Goal: Contribute content: Contribute content

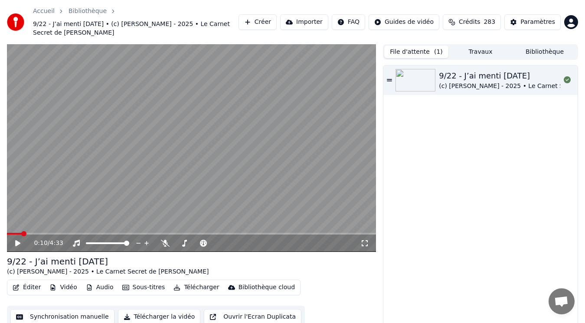
click at [277, 15] on button "Créer" at bounding box center [258, 22] width 38 height 16
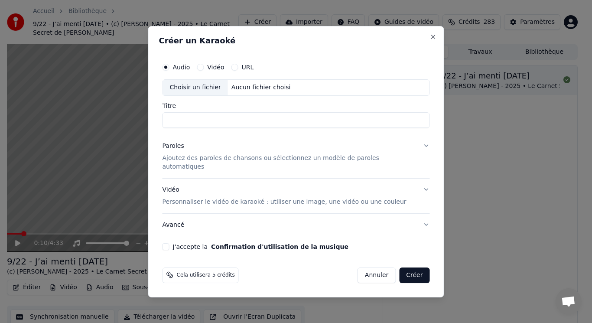
click at [218, 93] on div "Choisir un fichier" at bounding box center [195, 88] width 65 height 16
click at [187, 126] on input "**********" at bounding box center [297, 120] width 268 height 16
type input "**********"
click at [220, 161] on p "Ajoutez des paroles de chansons ou sélectionnez un modèle de paroles automatiqu…" at bounding box center [290, 162] width 254 height 17
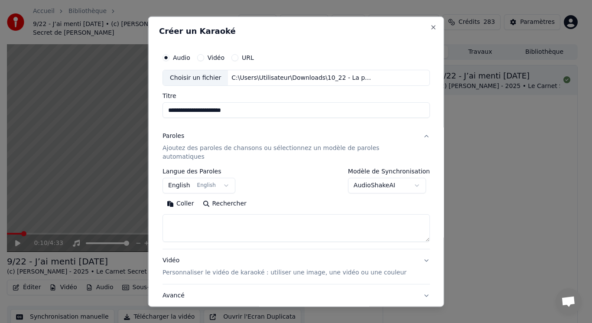
click at [213, 178] on button "English English" at bounding box center [199, 186] width 73 height 16
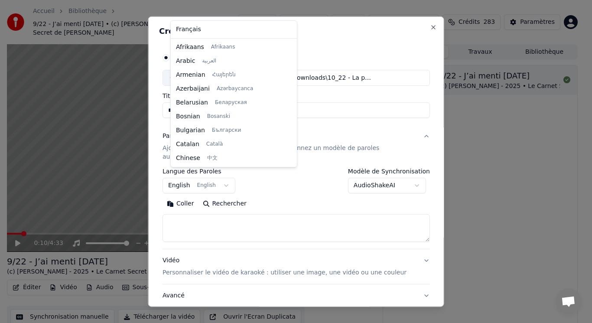
scroll to position [69, 0]
select select "**"
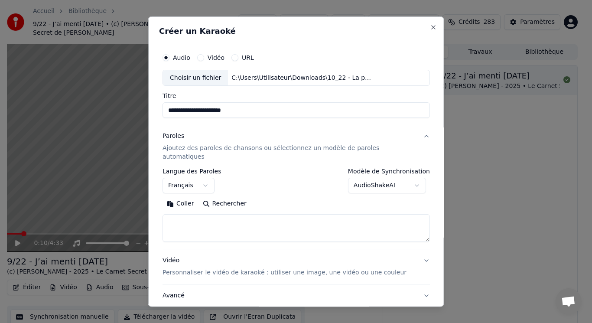
click at [188, 197] on button "Coller" at bounding box center [181, 204] width 36 height 14
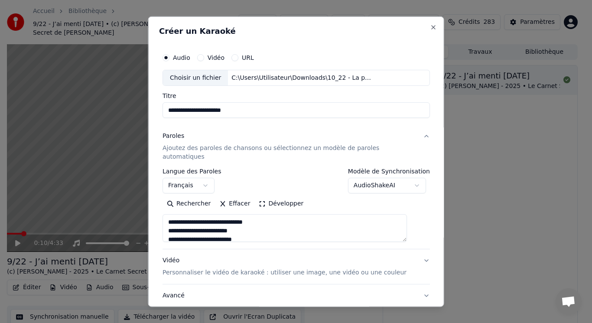
click at [276, 197] on button "Développer" at bounding box center [281, 204] width 53 height 14
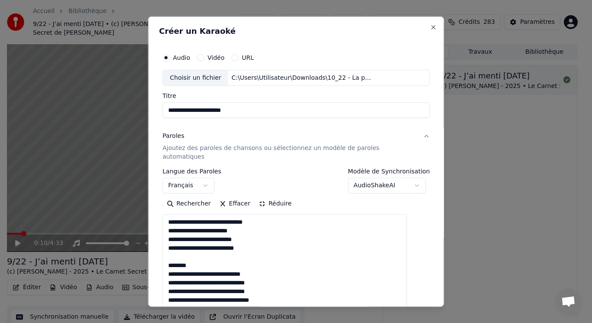
drag, startPoint x: 176, startPoint y: 245, endPoint x: 210, endPoint y: 257, distance: 36.8
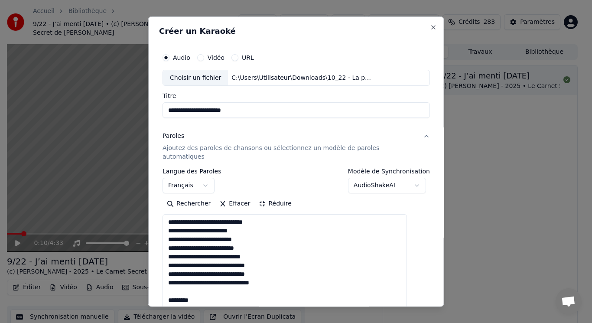
drag, startPoint x: 180, startPoint y: 283, endPoint x: 208, endPoint y: 288, distance: 29.1
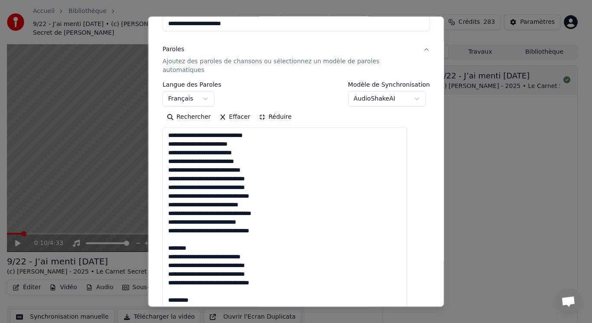
drag, startPoint x: 177, startPoint y: 232, endPoint x: 203, endPoint y: 237, distance: 26.1
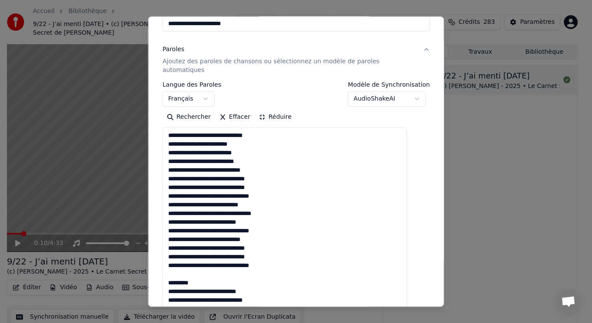
drag, startPoint x: 182, startPoint y: 266, endPoint x: 220, endPoint y: 271, distance: 38.5
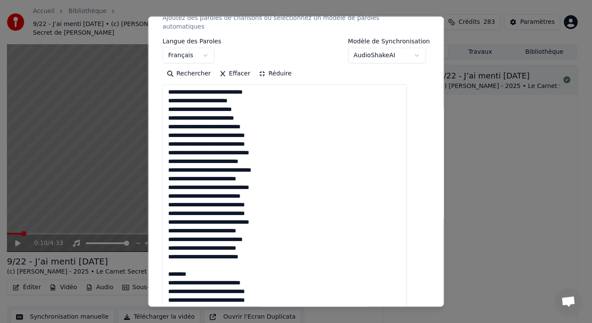
scroll to position [173, 0]
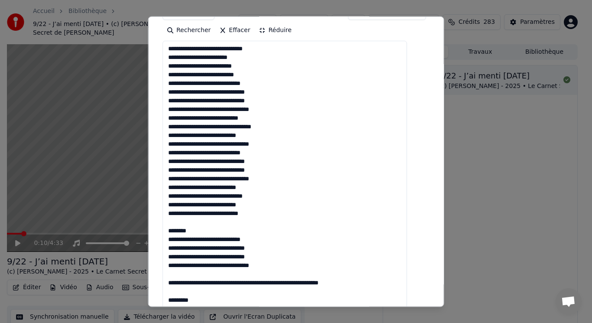
drag, startPoint x: 180, startPoint y: 213, endPoint x: 213, endPoint y: 223, distance: 34.4
click at [213, 223] on textarea at bounding box center [285, 252] width 245 height 423
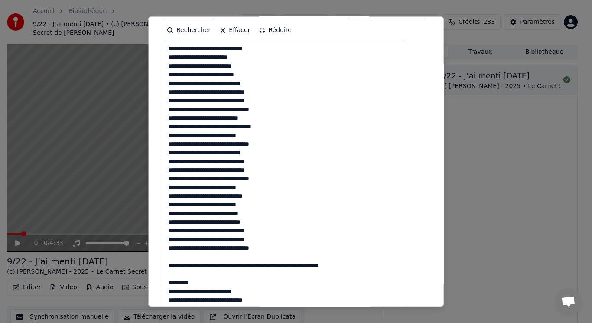
drag, startPoint x: 177, startPoint y: 248, endPoint x: 219, endPoint y: 275, distance: 50.2
click at [219, 275] on textarea at bounding box center [285, 252] width 245 height 423
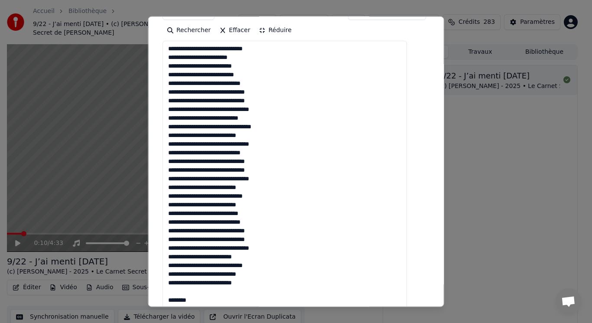
drag, startPoint x: 177, startPoint y: 281, endPoint x: 208, endPoint y: 290, distance: 32.7
click at [208, 290] on textarea at bounding box center [285, 252] width 245 height 423
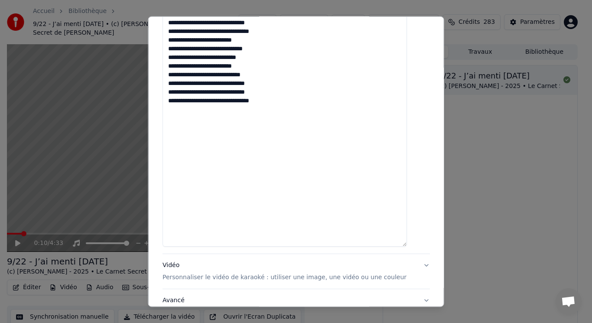
scroll to position [434, 0]
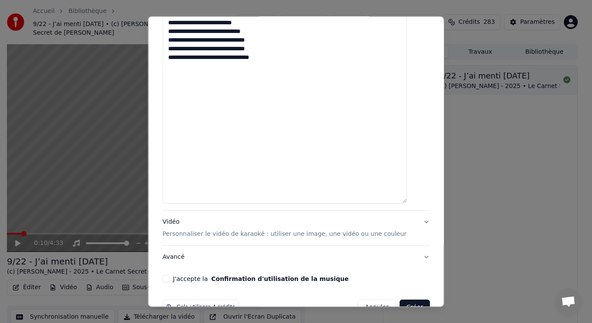
type textarea "**********"
click at [186, 230] on p "Personnaliser le vidéo de karaoké : utiliser une image, une vidéo ou une couleur" at bounding box center [285, 234] width 244 height 9
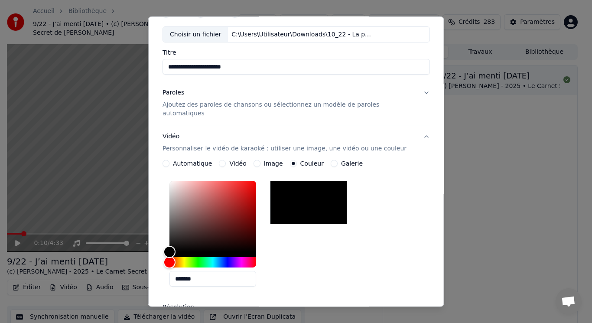
scroll to position [0, 0]
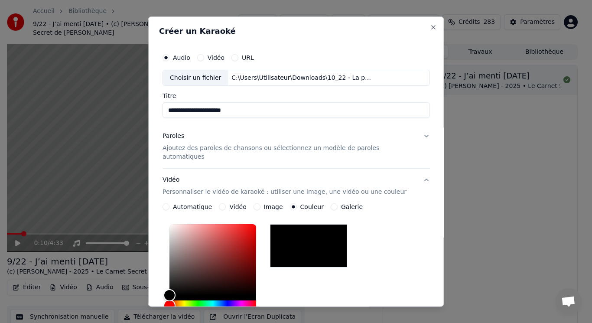
click at [410, 136] on button "Paroles Ajoutez des paroles de chansons ou sélectionnez un modèle de paroles au…" at bounding box center [297, 146] width 268 height 43
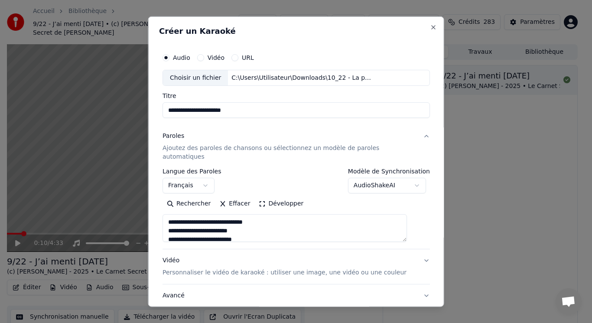
scroll to position [52, 0]
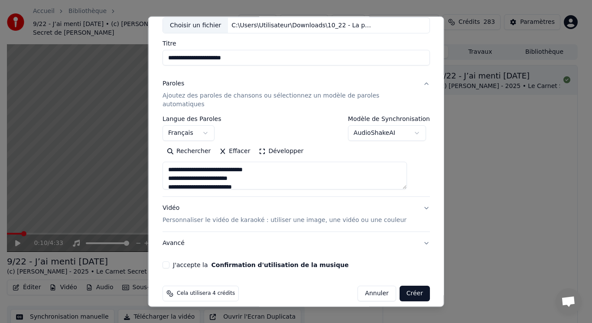
click at [218, 216] on p "Personnaliser le vidéo de karaoké : utiliser une image, une vidéo ou une couleur" at bounding box center [285, 220] width 244 height 9
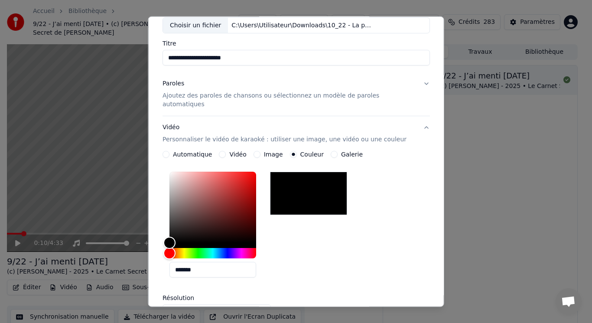
click at [258, 151] on button "Image" at bounding box center [256, 154] width 7 height 7
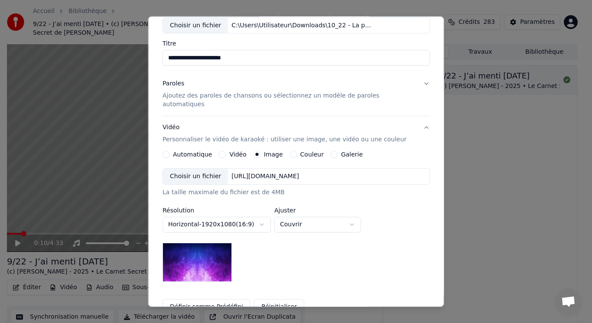
click at [218, 171] on div "Choisir un fichier" at bounding box center [195, 177] width 65 height 16
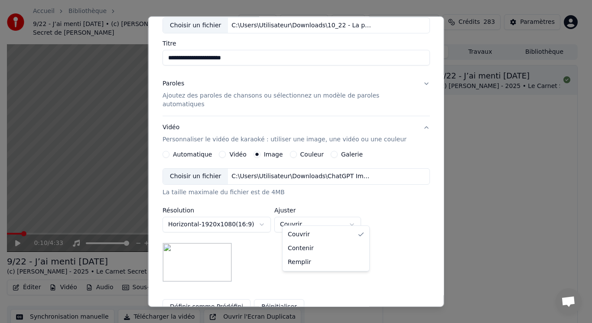
click at [347, 215] on body "**********" at bounding box center [292, 161] width 585 height 323
select select "****"
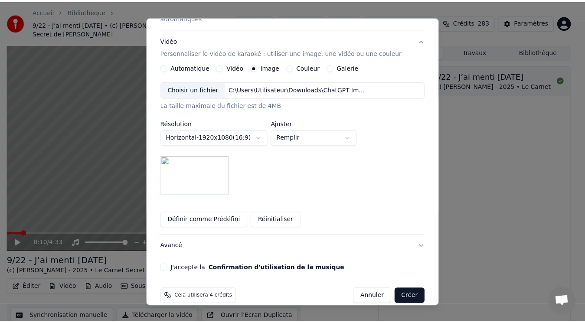
scroll to position [143, 0]
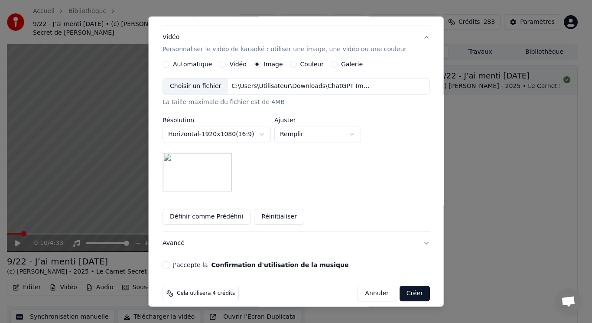
click at [170, 262] on button "J'accepte la Confirmation d'utilisation de la musique" at bounding box center [166, 265] width 7 height 7
click at [402, 286] on button "Créer" at bounding box center [414, 294] width 30 height 16
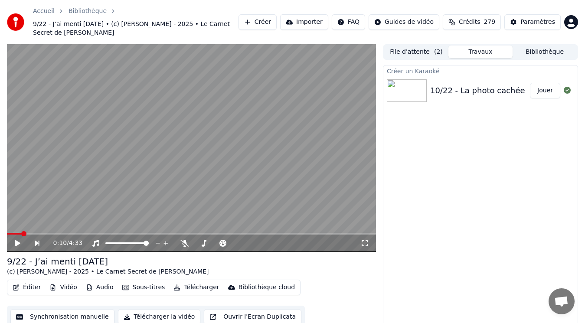
click at [546, 84] on button "Jouer" at bounding box center [545, 91] width 30 height 16
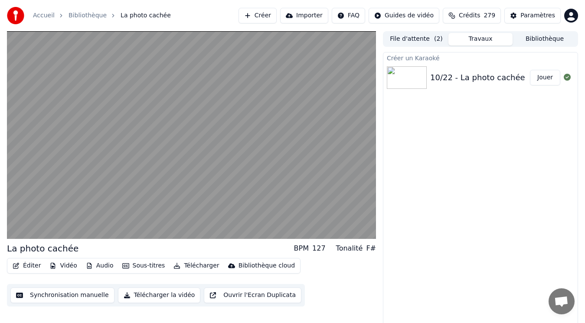
click at [47, 174] on video at bounding box center [191, 135] width 369 height 208
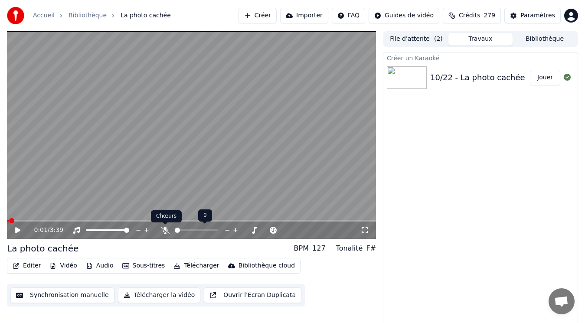
click at [166, 228] on icon at bounding box center [165, 230] width 9 height 7
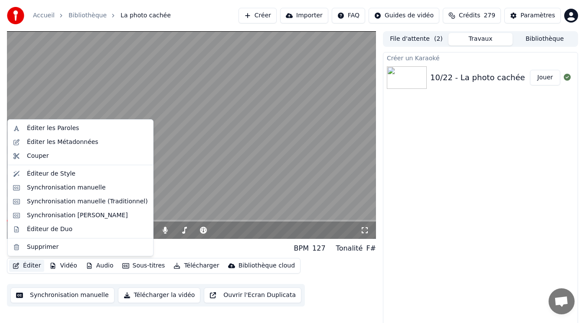
click at [23, 265] on button "Éditer" at bounding box center [26, 266] width 35 height 12
click at [541, 40] on button "Bibliothèque" at bounding box center [545, 39] width 64 height 13
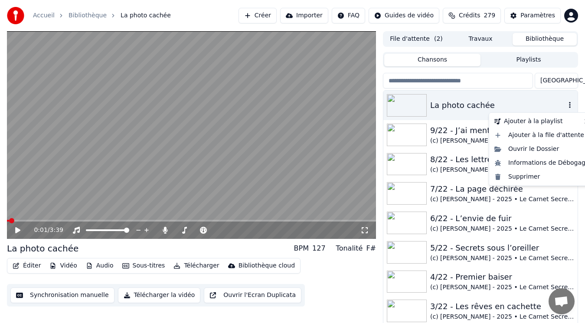
click at [569, 104] on icon "button" at bounding box center [570, 105] width 2 height 6
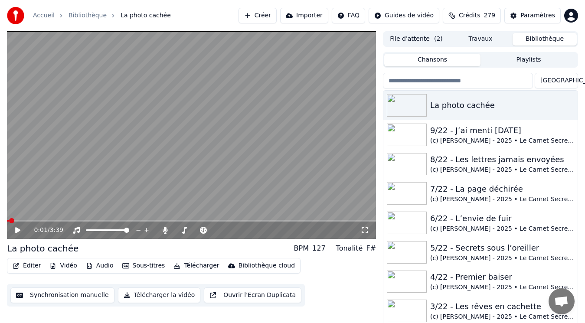
click at [20, 265] on button "Éditer" at bounding box center [26, 266] width 35 height 12
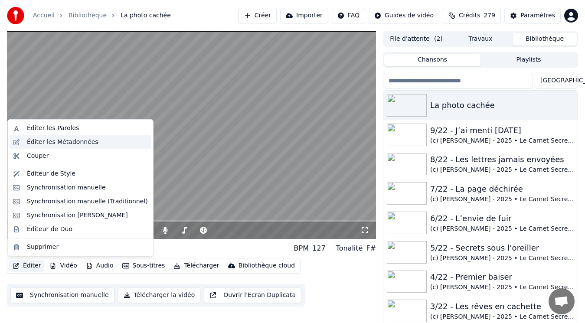
click at [49, 142] on div "Éditer les Métadonnées" at bounding box center [63, 142] width 72 height 9
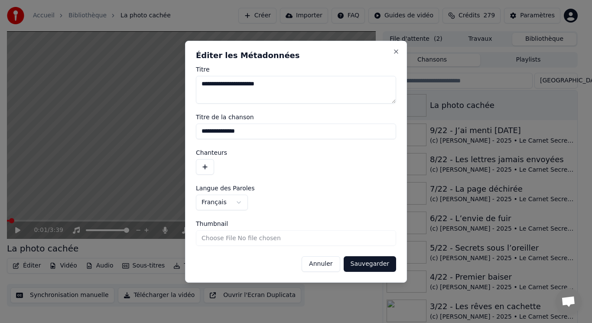
drag, startPoint x: 274, startPoint y: 84, endPoint x: 168, endPoint y: 82, distance: 105.9
click at [168, 82] on body "Accueil Bibliothèque La photo cachée Créer Importer FAQ Guides de vidéo Crédits…" at bounding box center [292, 161] width 585 height 323
drag, startPoint x: 257, startPoint y: 129, endPoint x: 145, endPoint y: 116, distance: 112.3
click at [145, 116] on body "Accueil Bibliothèque La photo cachée Créer Importer FAQ Guides de vidéo Crédits…" at bounding box center [292, 161] width 585 height 323
paste input "********"
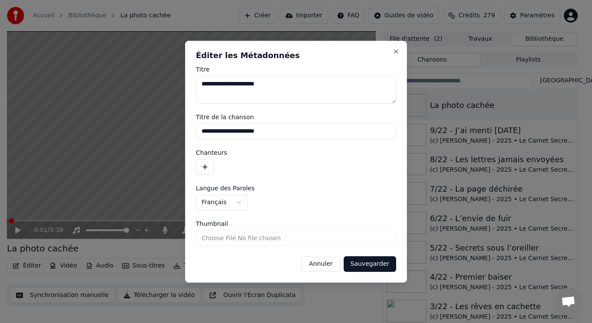
type input "**********"
click at [364, 262] on button "Sauvegarder" at bounding box center [370, 264] width 52 height 16
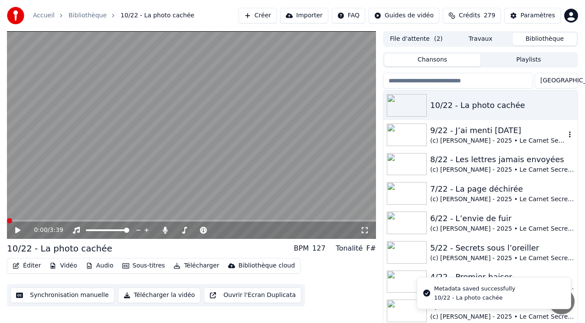
click at [464, 133] on div "9/22 - J’ai menti [DATE]" at bounding box center [497, 130] width 135 height 12
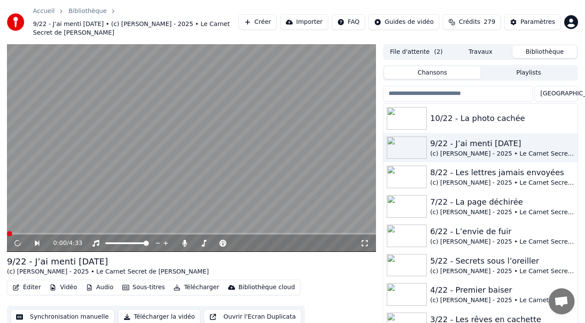
click at [29, 281] on button "Éditer" at bounding box center [26, 287] width 35 height 12
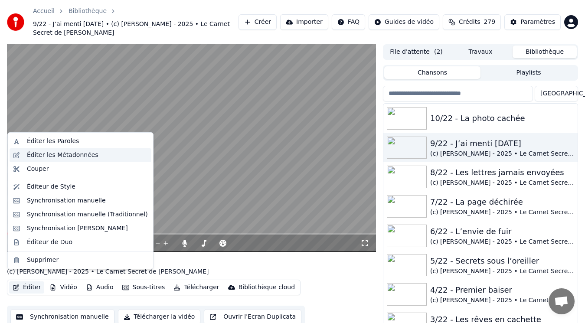
click at [56, 157] on div "Éditer les Métadonnées" at bounding box center [63, 155] width 72 height 9
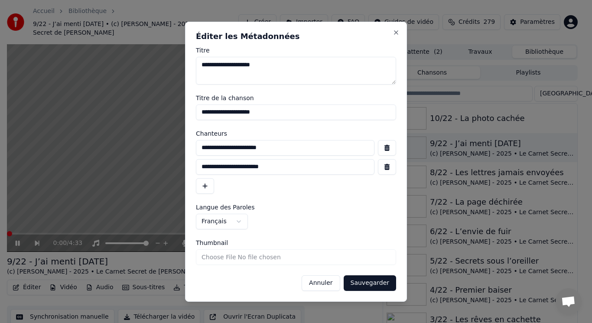
drag, startPoint x: 307, startPoint y: 150, endPoint x: 188, endPoint y: 146, distance: 119.3
click at [188, 146] on div "**********" at bounding box center [296, 162] width 222 height 280
click at [337, 286] on button "Annuler" at bounding box center [321, 283] width 38 height 16
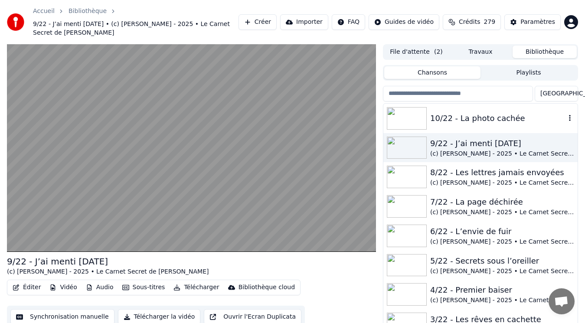
click at [486, 114] on div "10/22 - La photo cachée" at bounding box center [497, 118] width 135 height 12
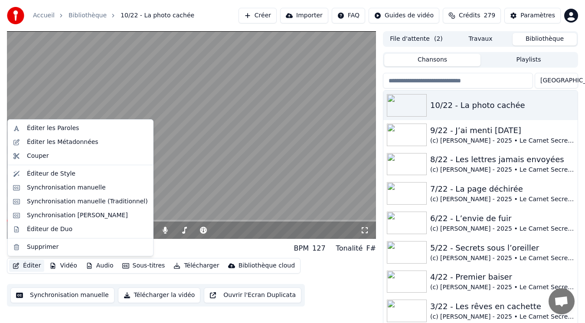
click at [30, 266] on button "Éditer" at bounding box center [26, 266] width 35 height 12
click at [62, 142] on div "Éditer les Métadonnées" at bounding box center [63, 142] width 72 height 9
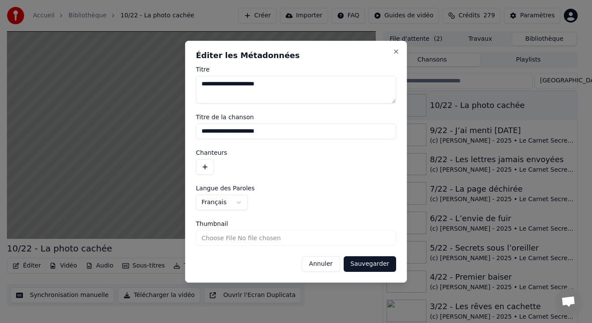
click at [206, 167] on button "button" at bounding box center [205, 167] width 18 height 16
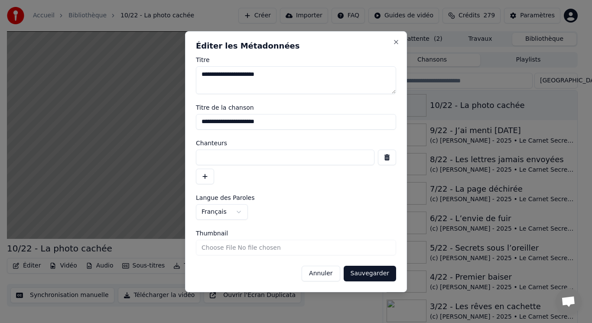
paste input "**********"
type input "**********"
click at [366, 273] on button "Sauvegarder" at bounding box center [370, 274] width 52 height 16
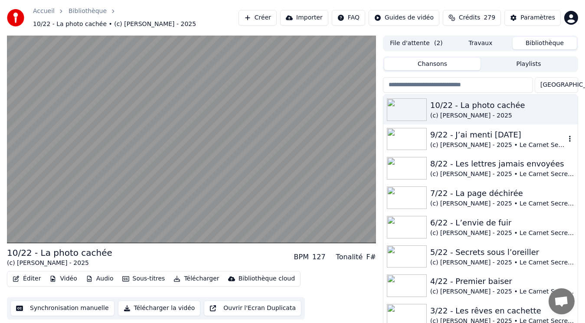
click at [490, 141] on div "(c) [PERSON_NAME] - 2025 • Le Carnet Secret de [PERSON_NAME]" at bounding box center [497, 145] width 135 height 9
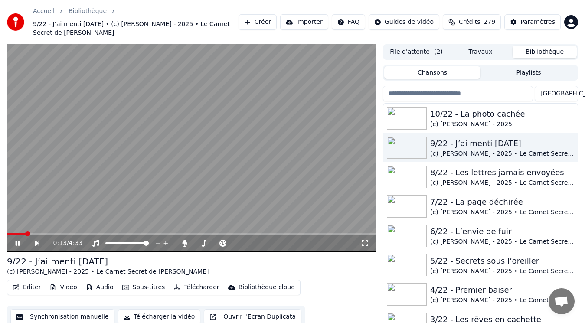
click at [32, 281] on button "Éditer" at bounding box center [26, 287] width 35 height 12
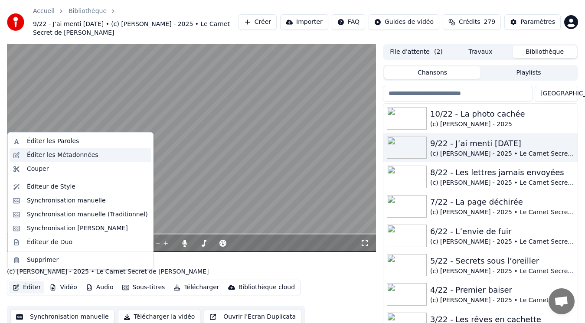
click at [67, 157] on div "Éditer les Métadonnées" at bounding box center [63, 155] width 72 height 9
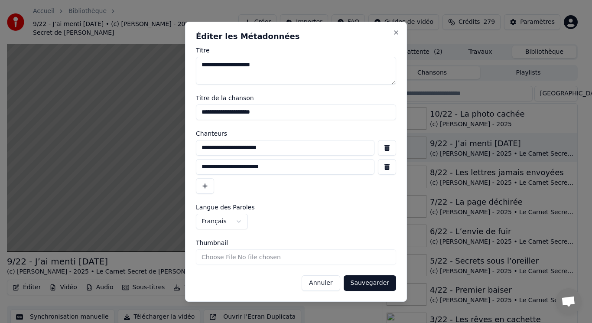
drag, startPoint x: 313, startPoint y: 168, endPoint x: 166, endPoint y: 154, distance: 147.7
click at [166, 154] on body "Accueil Bibliothèque 9/22 - J’ai menti [DATE] • (c) [PERSON_NAME] - 2025 • Le C…" at bounding box center [292, 161] width 585 height 323
click at [319, 283] on button "Annuler" at bounding box center [321, 283] width 38 height 16
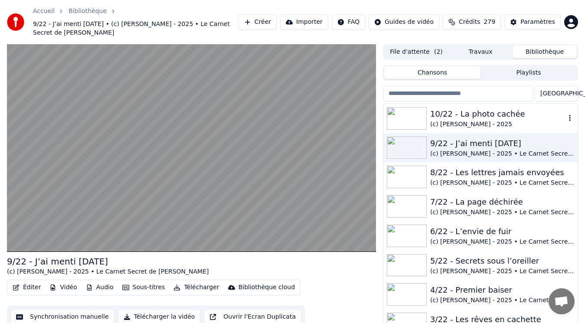
click at [504, 120] on div "(c) [PERSON_NAME] - 2025" at bounding box center [497, 124] width 135 height 9
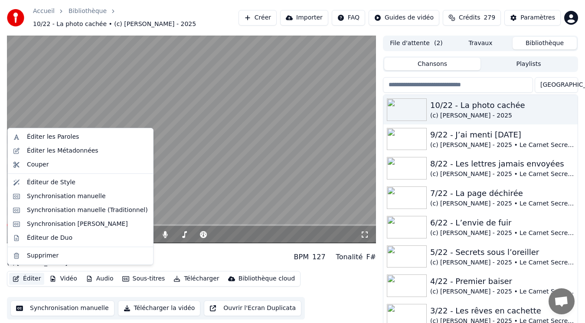
click at [23, 273] on button "Éditer" at bounding box center [26, 279] width 35 height 12
click at [74, 149] on div "Éditer les Métadonnées" at bounding box center [63, 151] width 72 height 9
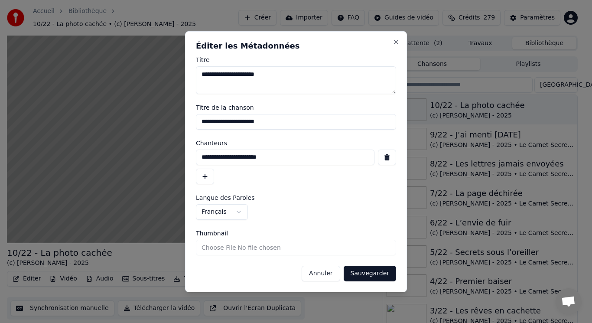
click at [207, 177] on button "button" at bounding box center [205, 177] width 18 height 16
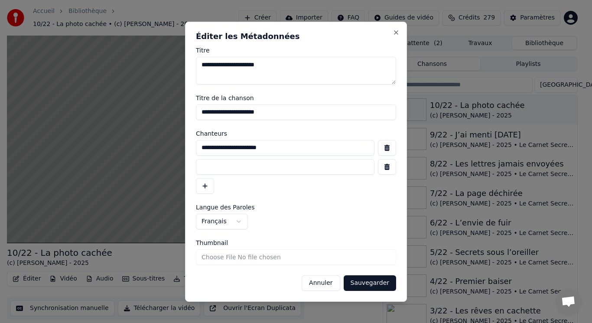
paste input "**********"
type input "**********"
click at [364, 285] on button "Sauvegarder" at bounding box center [370, 283] width 52 height 16
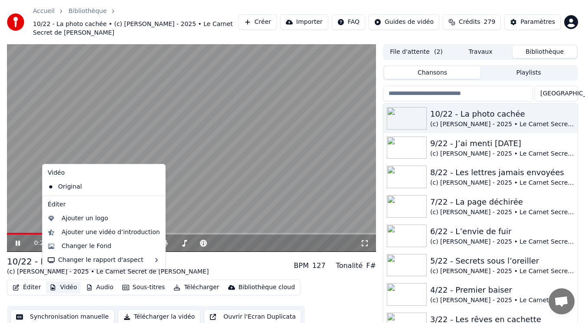
click at [74, 282] on button "Vidéo" at bounding box center [63, 287] width 34 height 12
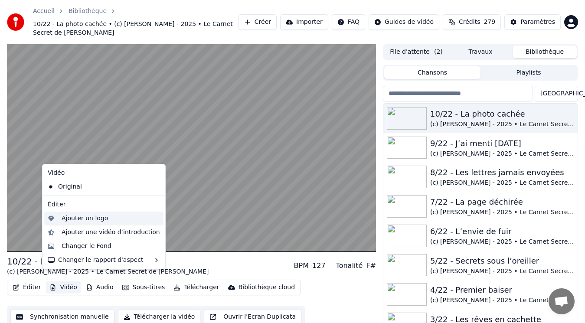
click at [88, 216] on div "Ajouter un logo" at bounding box center [85, 218] width 46 height 9
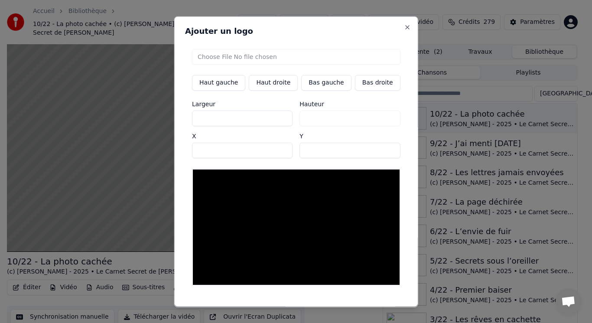
click at [309, 84] on button "Bas gauche" at bounding box center [326, 83] width 50 height 16
type input "***"
click at [227, 58] on input "file" at bounding box center [296, 57] width 209 height 16
type input "**********"
type input "***"
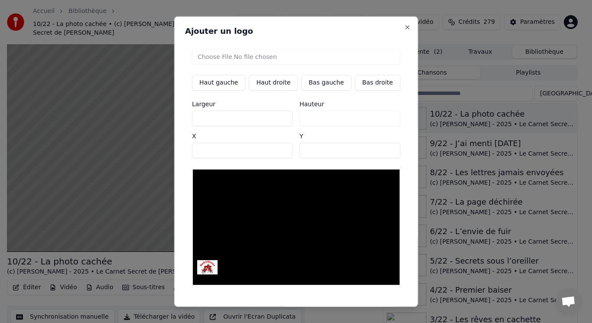
click at [368, 307] on button "Sauvegarder" at bounding box center [381, 315] width 52 height 16
